Goal: Information Seeking & Learning: Learn about a topic

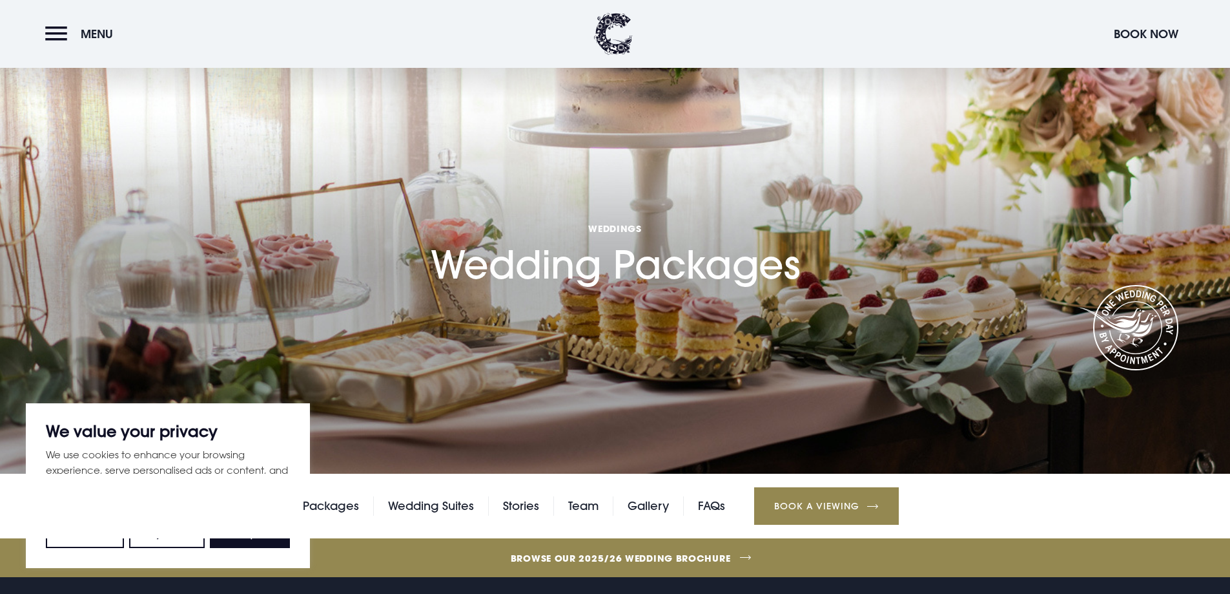
scroll to position [258, 0]
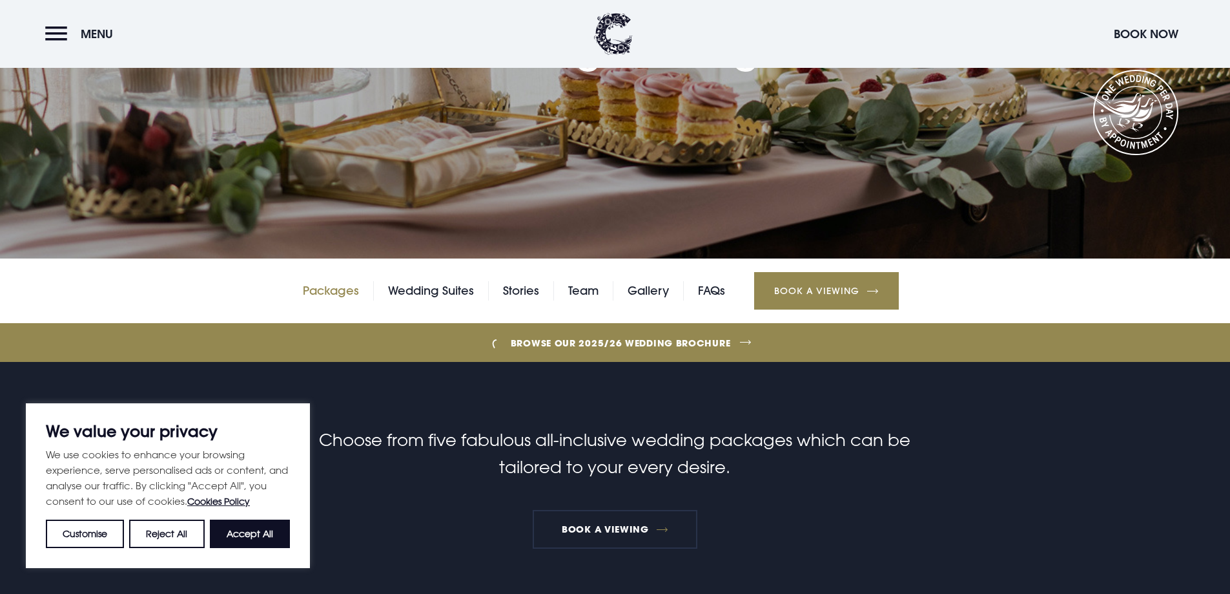
click at [339, 287] on link "Packages" at bounding box center [331, 290] width 56 height 19
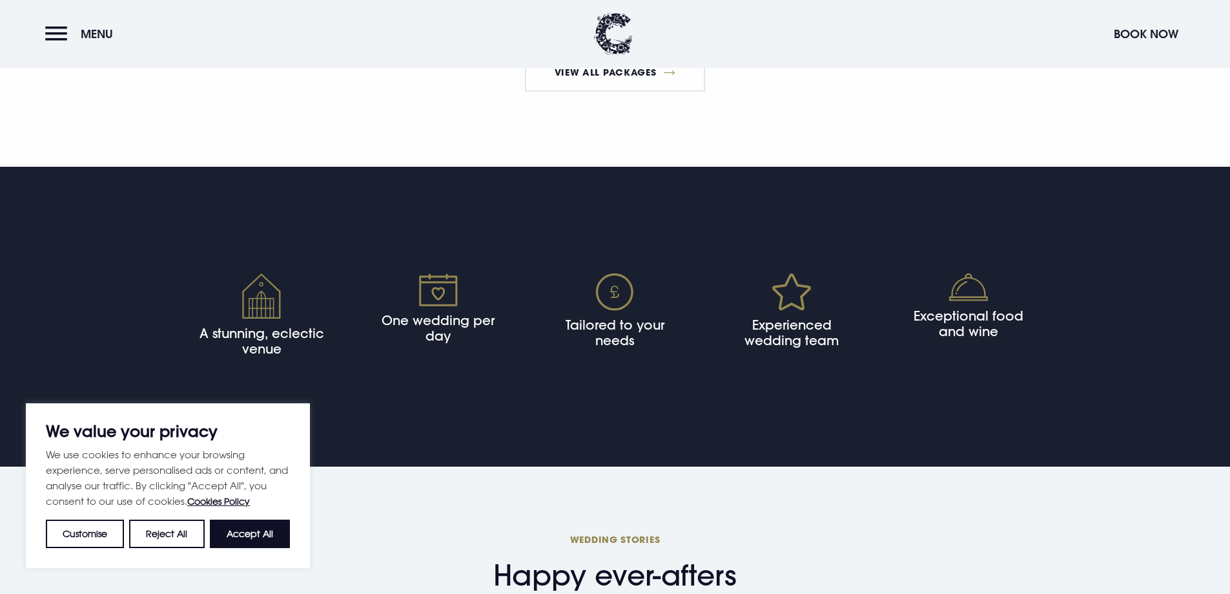
scroll to position [2906, 0]
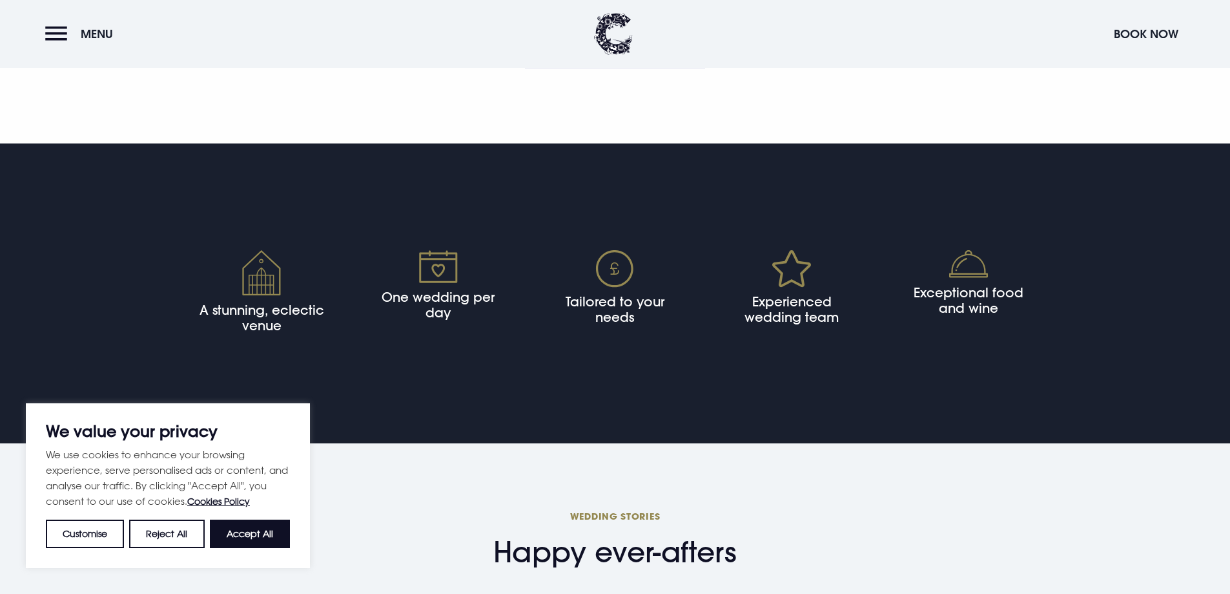
click at [262, 303] on h4 "A stunning, eclectic venue" at bounding box center [261, 317] width 131 height 31
click at [258, 310] on h4 "A stunning, eclectic venue" at bounding box center [261, 317] width 131 height 31
drag, startPoint x: 240, startPoint y: 546, endPoint x: 311, endPoint y: 518, distance: 76.3
click at [242, 544] on button "Accept All" at bounding box center [250, 533] width 80 height 28
checkbox input "true"
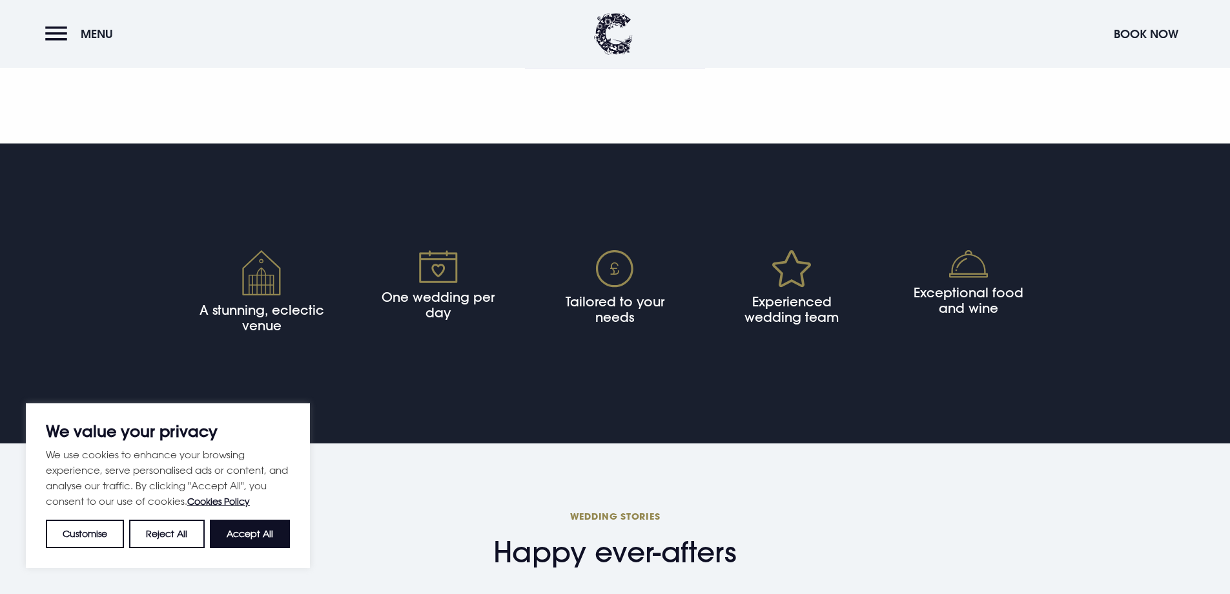
checkbox input "true"
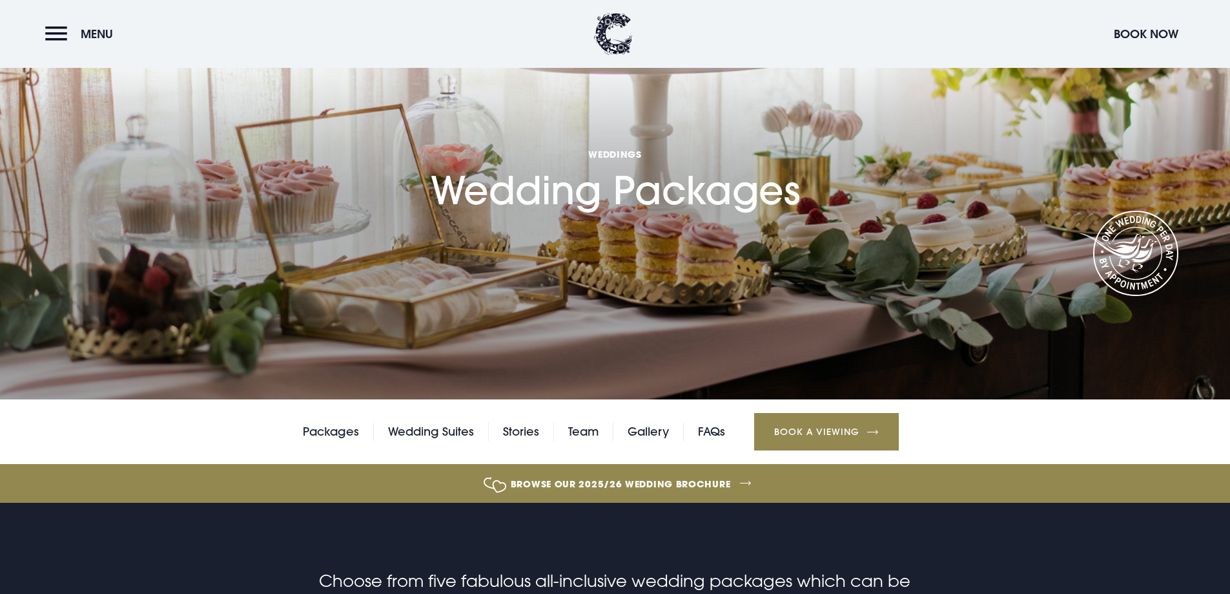
scroll to position [129, 0]
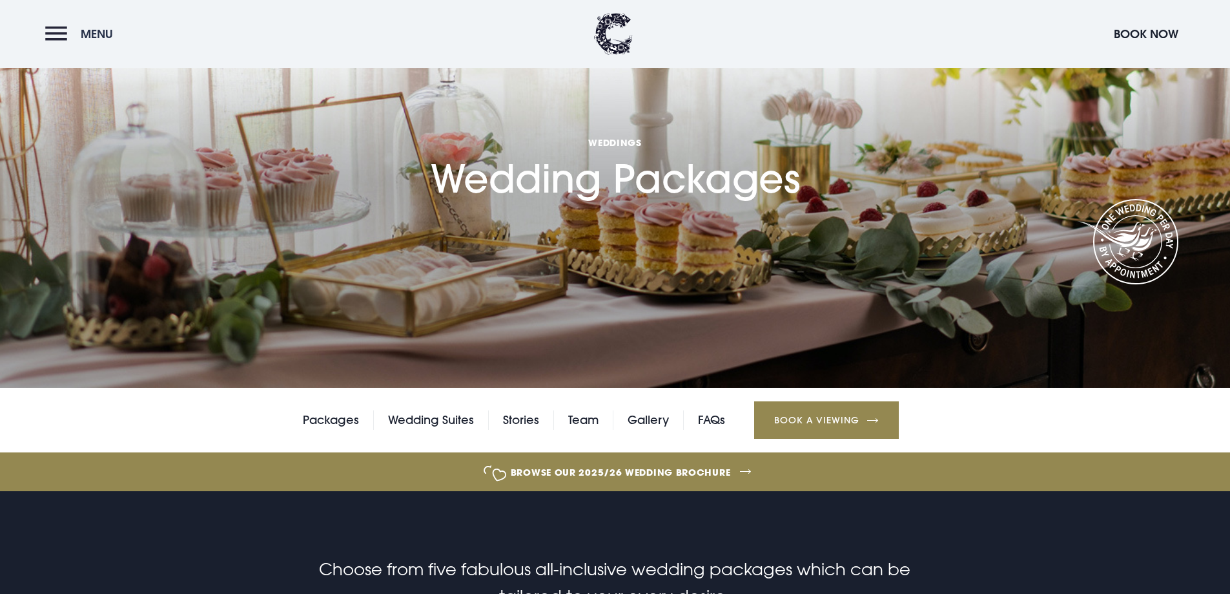
click at [46, 41] on button "Menu" at bounding box center [82, 34] width 74 height 28
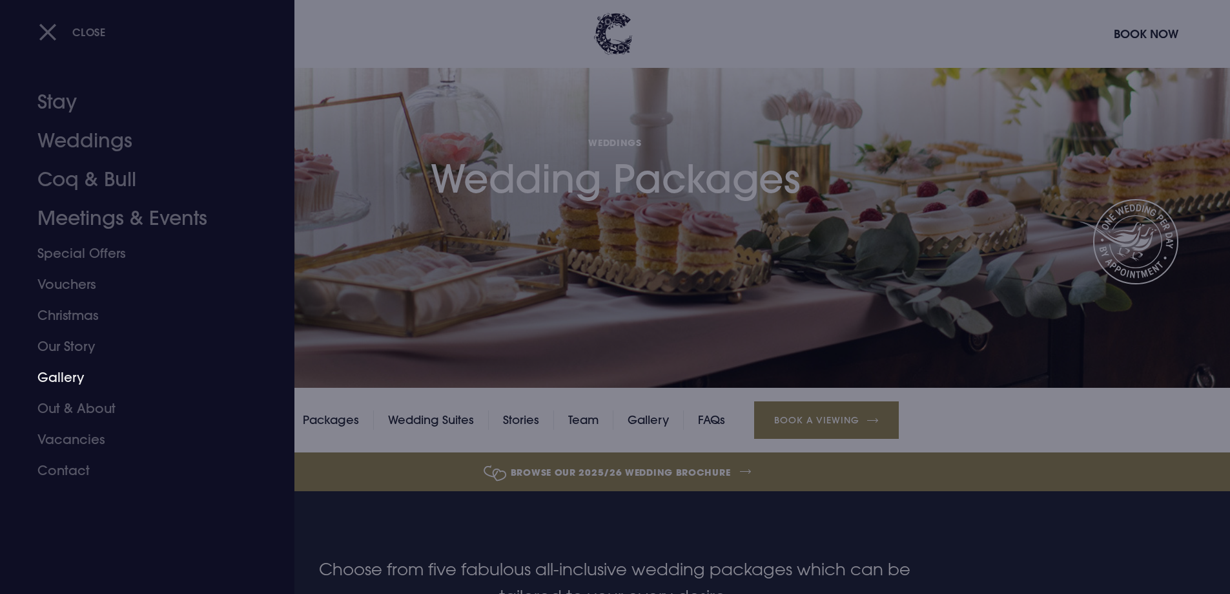
click at [63, 375] on link "Gallery" at bounding box center [139, 377] width 204 height 31
